Goal: Information Seeking & Learning: Compare options

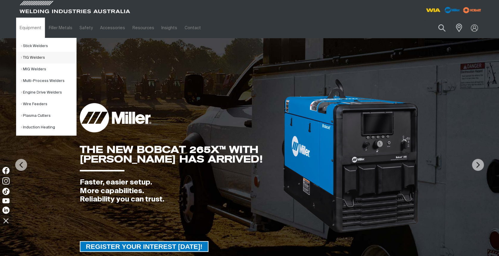
click at [31, 56] on link "TIG Welders" at bounding box center [48, 58] width 55 height 12
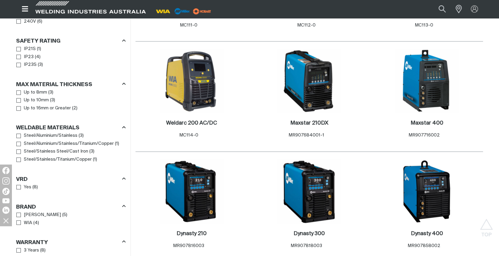
scroll to position [397, 0]
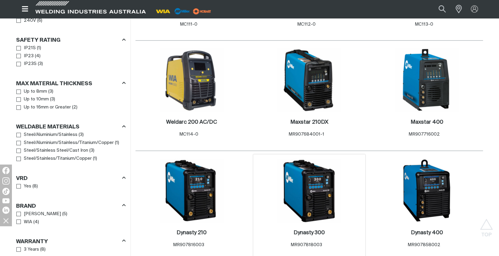
click at [310, 203] on img at bounding box center [309, 190] width 64 height 64
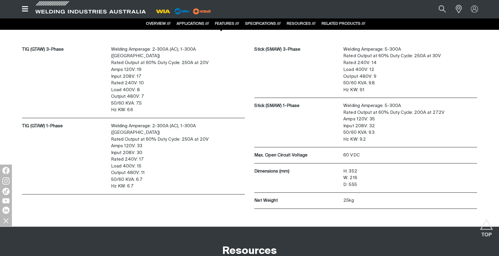
scroll to position [1628, 0]
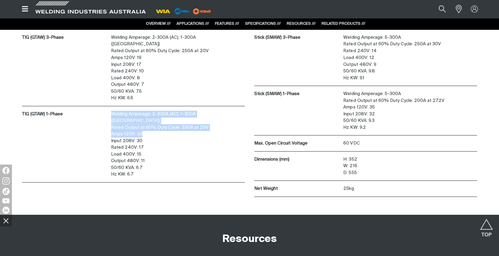
drag, startPoint x: 141, startPoint y: 119, endPoint x: 110, endPoint y: 122, distance: 31.4
click at [110, 122] on div "TIG (GTAW) 1-Phase Welding Amperage: 2-300A (AC), 1-300A (DC) Rated Output at 6…" at bounding box center [133, 144] width 223 height 76
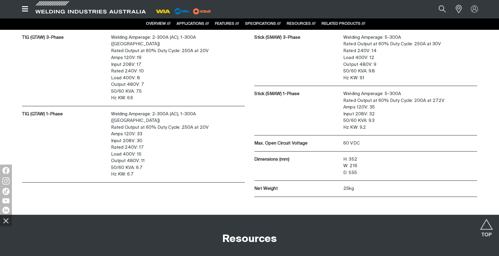
click at [172, 129] on p "Welding Amperage: 2-300A (AC), 1-300A ([GEOGRAPHIC_DATA]) Rated Output at 60% D…" at bounding box center [178, 144] width 134 height 67
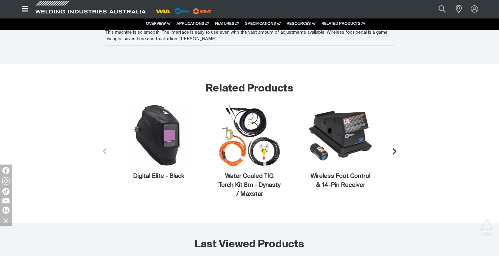
scroll to position [2145, 0]
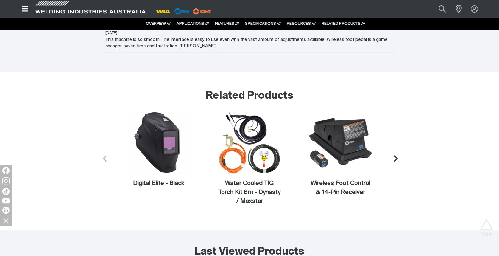
click at [396, 156] on icon "Next slide" at bounding box center [395, 158] width 7 height 7
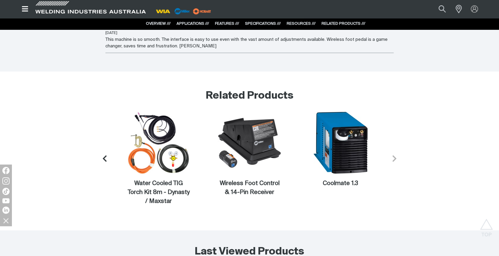
click at [396, 156] on icon "Next slide" at bounding box center [394, 158] width 7 height 7
click at [393, 155] on icon "Next slide" at bounding box center [394, 158] width 7 height 7
click at [105, 155] on icon "Previous slide" at bounding box center [102, 158] width 7 height 7
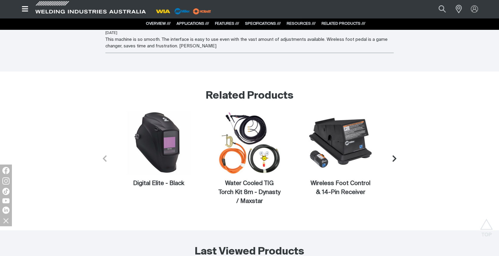
click at [105, 155] on icon "Previous slide" at bounding box center [104, 158] width 7 height 7
click at [391, 154] on button "Next slide" at bounding box center [394, 158] width 17 height 17
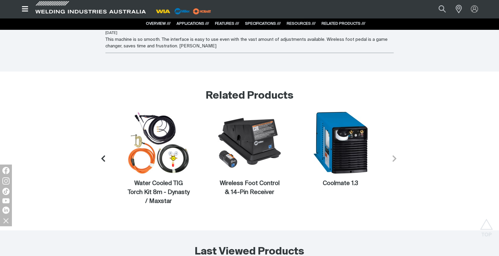
click at [393, 155] on icon "Next slide" at bounding box center [394, 158] width 7 height 7
click at [106, 155] on icon "Previous slide" at bounding box center [102, 158] width 7 height 7
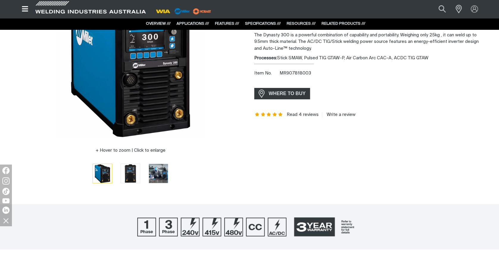
scroll to position [0, 0]
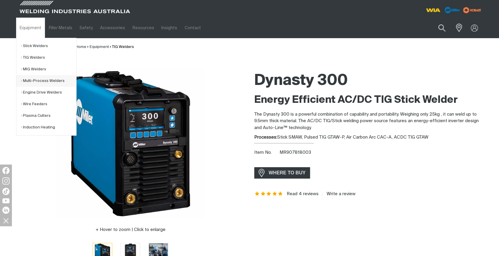
click at [27, 80] on link "Multi-Process Welders" at bounding box center [48, 81] width 55 height 12
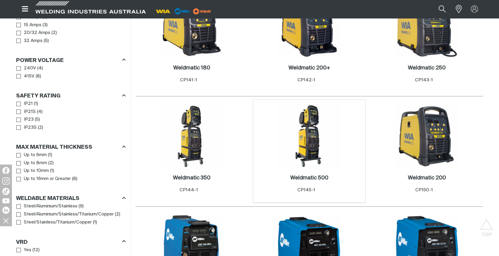
scroll to position [397, 0]
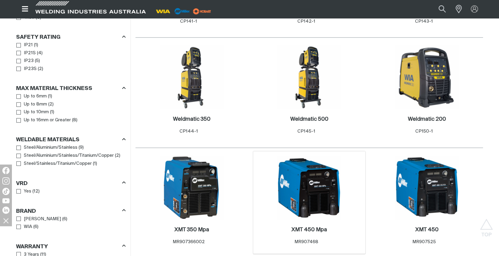
click at [324, 203] on img at bounding box center [309, 187] width 64 height 64
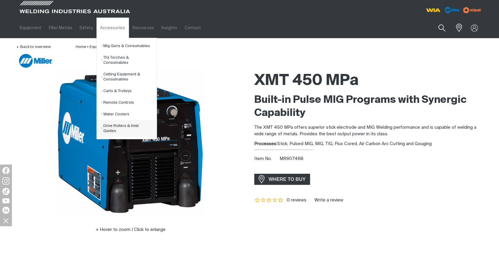
click at [118, 125] on link "Drive Rollers & Inlet Guides" at bounding box center [128, 128] width 55 height 17
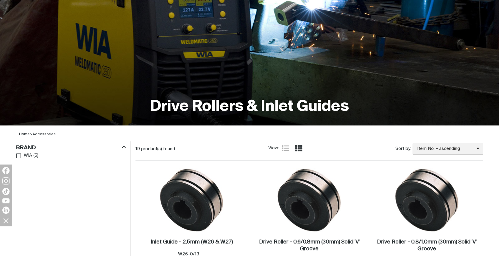
scroll to position [159, 0]
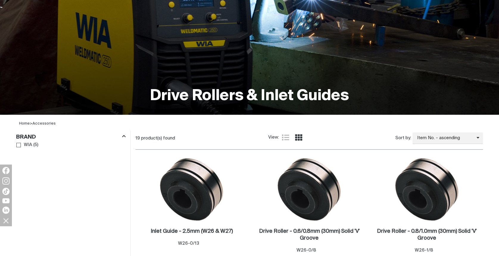
scroll to position [79, 0]
